Goal: Contribute content

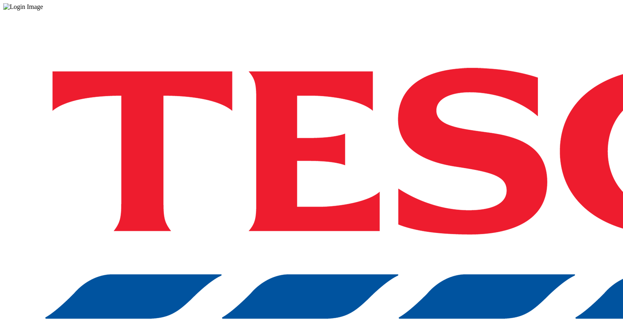
click at [417, 180] on div "Log in to the Spectra’s dashboard using [PERSON_NAME]’s credentials. If you don…" at bounding box center [311, 212] width 617 height 403
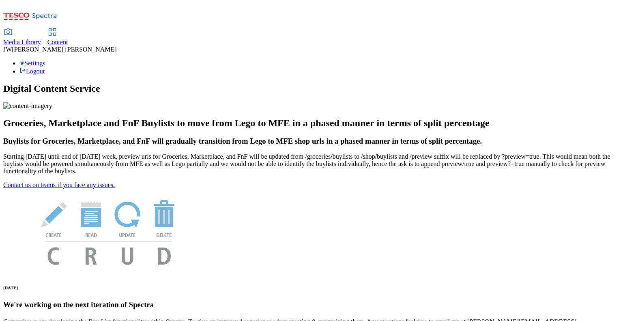
click at [41, 39] on span "Media Library" at bounding box center [22, 42] width 38 height 7
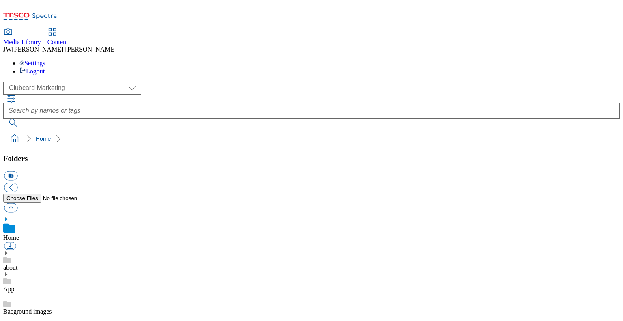
scroll to position [1, 0]
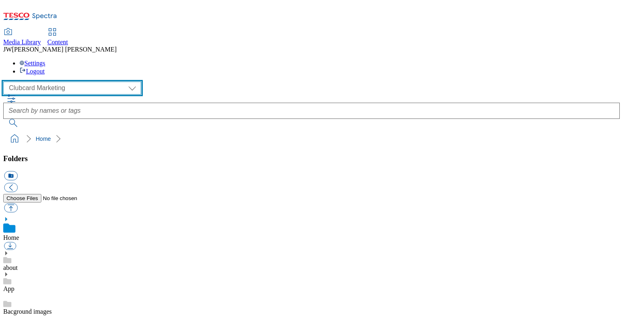
click at [62, 82] on select "Clubcard Marketing GHS Marketing UK GHS Product UK GHS ROI iGHS Marketing CE iG…" at bounding box center [72, 88] width 138 height 13
select select "flare-ghs-mktg"
click at [6, 82] on select "Clubcard Marketing GHS Marketing UK GHS Product UK GHS ROI iGHS Marketing CE iG…" at bounding box center [72, 88] width 138 height 13
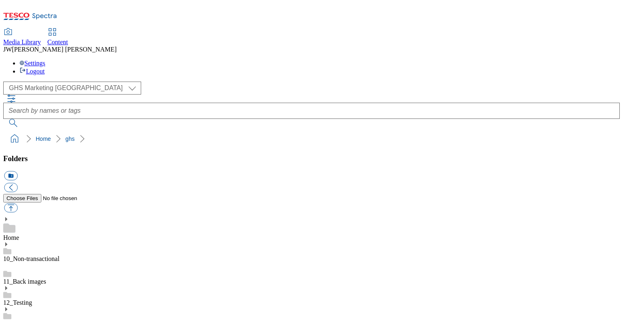
scroll to position [265, 0]
click at [531, 82] on div "( optional ) Clubcard Marketing GHS Marketing UK GHS Product UK GHS ROI iGHS Ma…" at bounding box center [311, 114] width 617 height 65
click at [523, 82] on div "( optional ) Clubcard Marketing GHS Marketing UK GHS Product UK GHS ROI iGHS Ma…" at bounding box center [311, 104] width 617 height 45
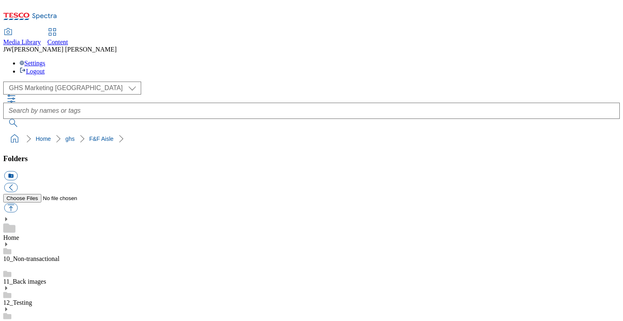
scroll to position [231, 0]
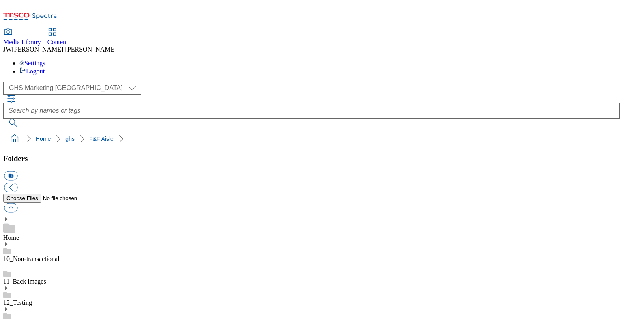
click at [550, 82] on div "( optional ) Clubcard Marketing GHS Marketing UK GHS Product UK GHS ROI iGHS Ma…" at bounding box center [311, 104] width 617 height 45
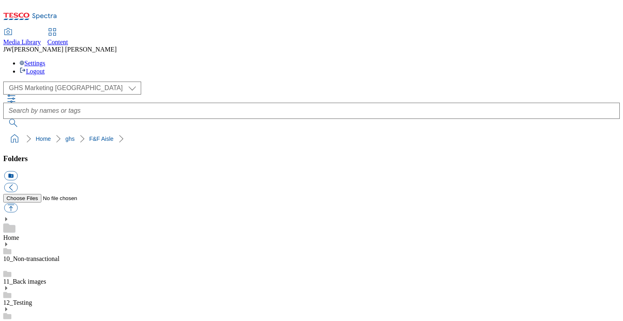
scroll to position [213, 0]
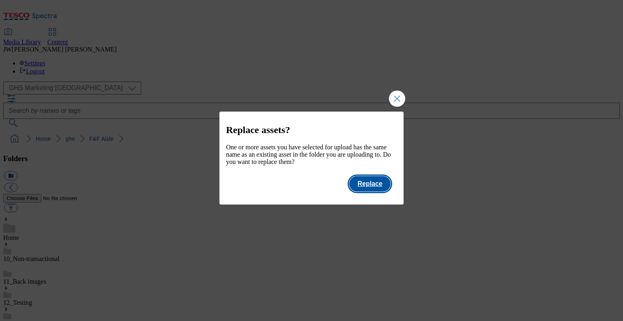
click at [360, 185] on button "Replace" at bounding box center [369, 183] width 41 height 15
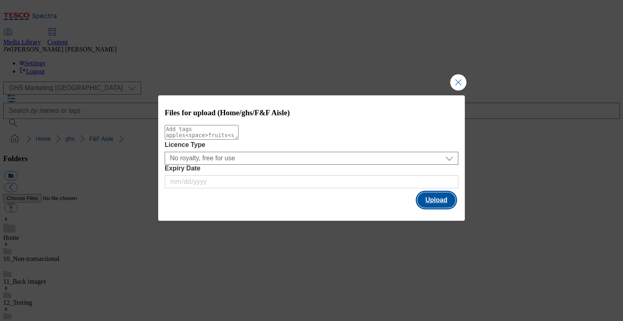
click at [429, 200] on button "Upload" at bounding box center [436, 199] width 38 height 15
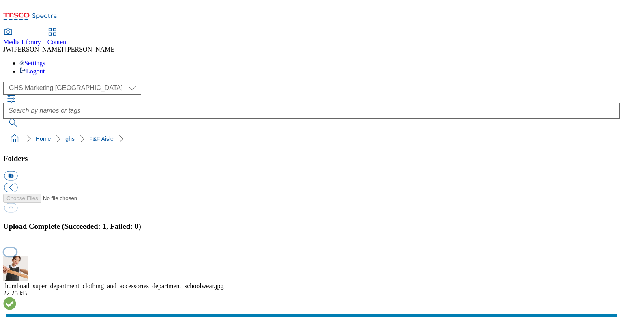
click at [16, 248] on button "button" at bounding box center [10, 252] width 12 height 8
